Goal: Information Seeking & Learning: Learn about a topic

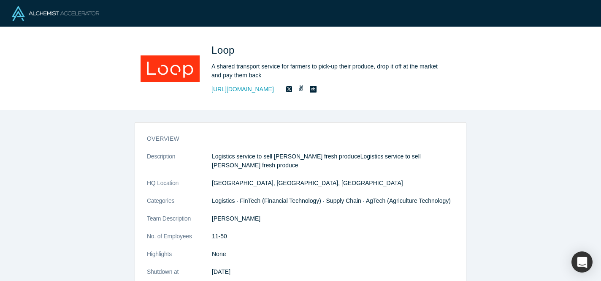
scroll to position [4, 0]
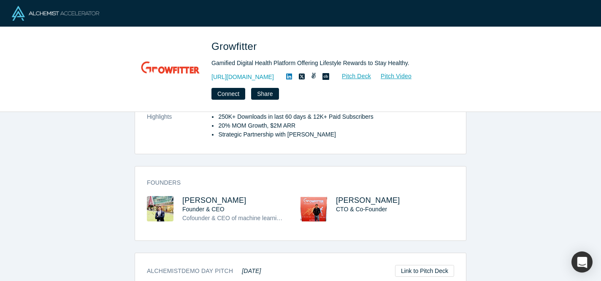
scroll to position [299, 0]
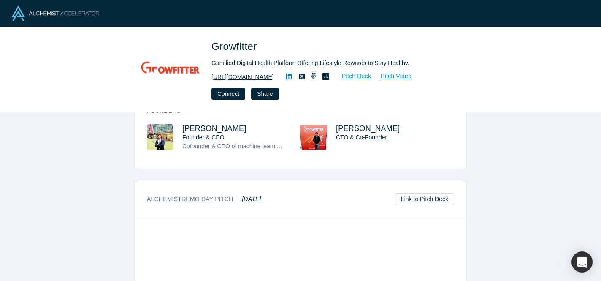
click at [255, 78] on link "[URL][DOMAIN_NAME]" at bounding box center [242, 77] width 62 height 9
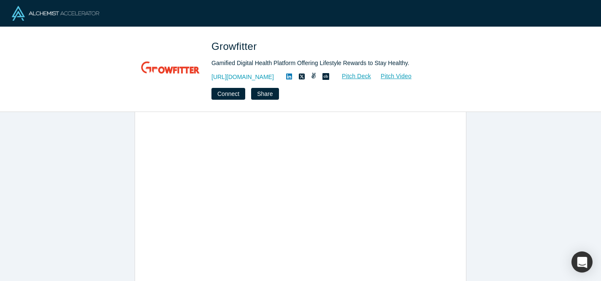
scroll to position [413, 0]
click at [84, 216] on div "overview Description Digital Health & Insuretech Platform that rewards physical…" at bounding box center [300, 196] width 601 height 169
click at [412, 75] on link "Pitch Video" at bounding box center [391, 76] width 41 height 10
click at [371, 78] on link "Pitch Deck" at bounding box center [351, 76] width 39 height 10
